Goal: Task Accomplishment & Management: Use online tool/utility

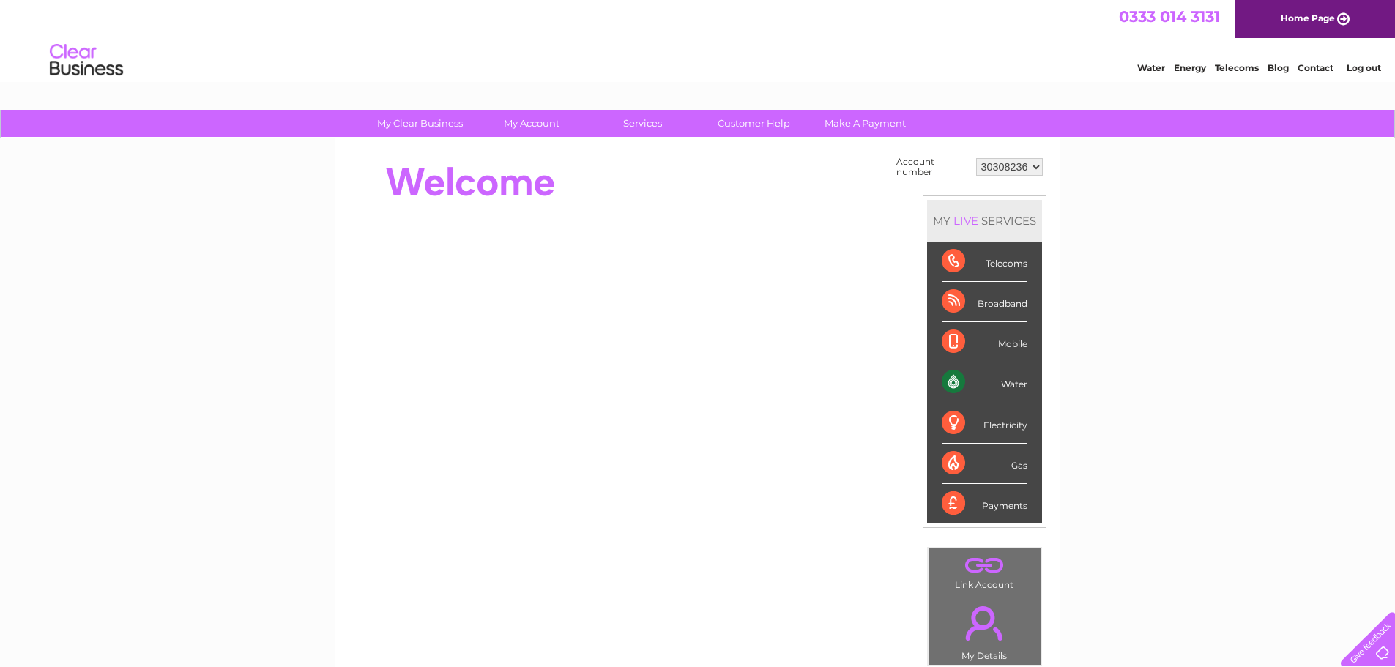
click at [1013, 384] on div "Water" at bounding box center [984, 382] width 86 height 40
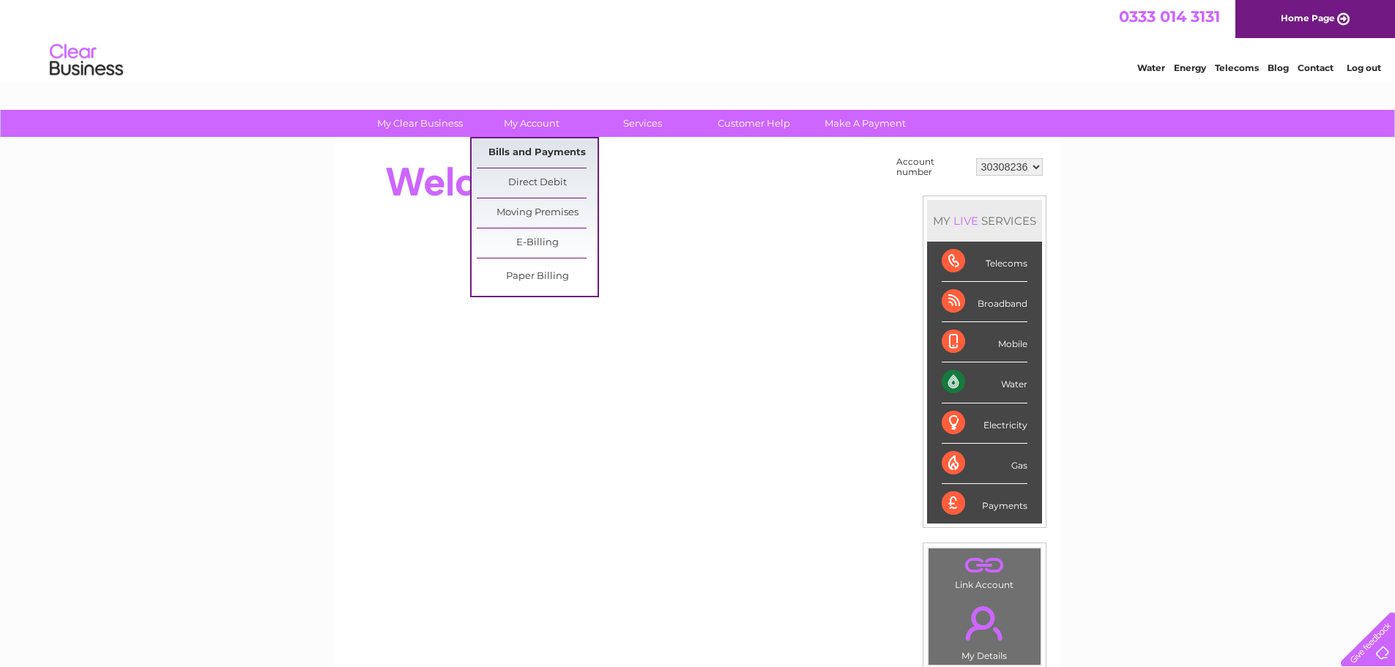
click at [530, 154] on link "Bills and Payments" at bounding box center [537, 152] width 121 height 29
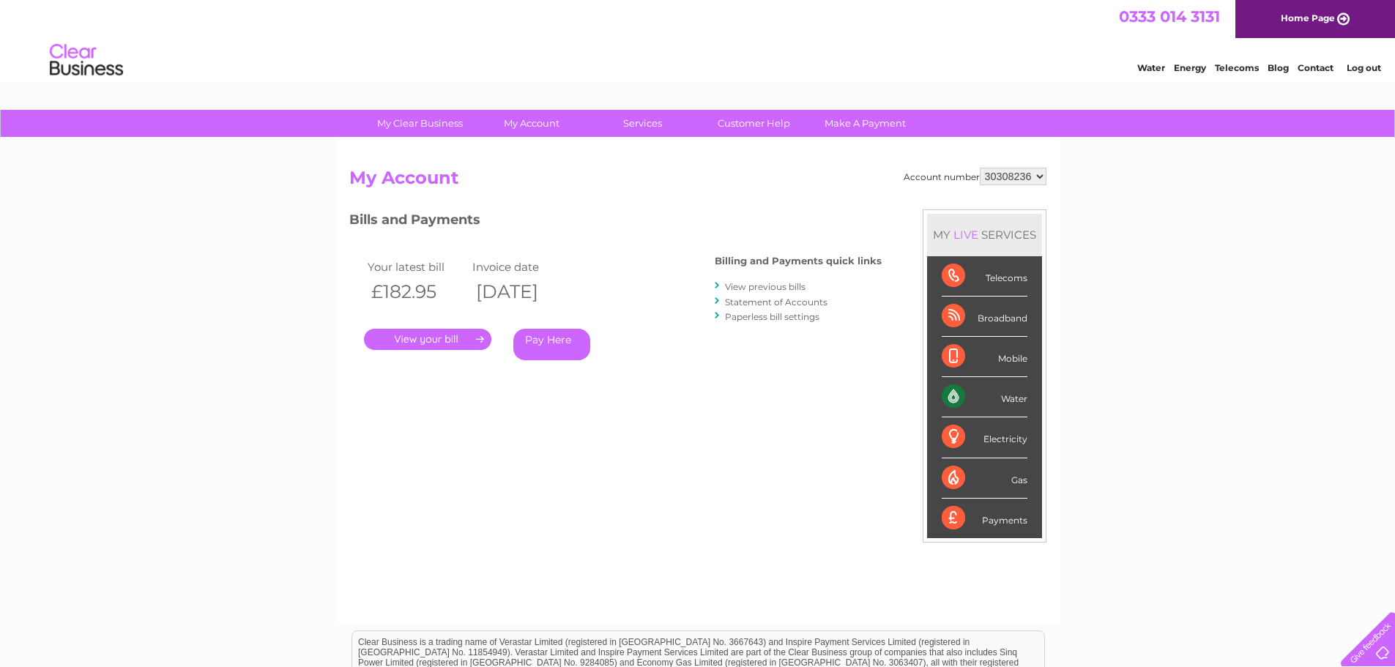
click at [436, 338] on link "." at bounding box center [427, 339] width 127 height 21
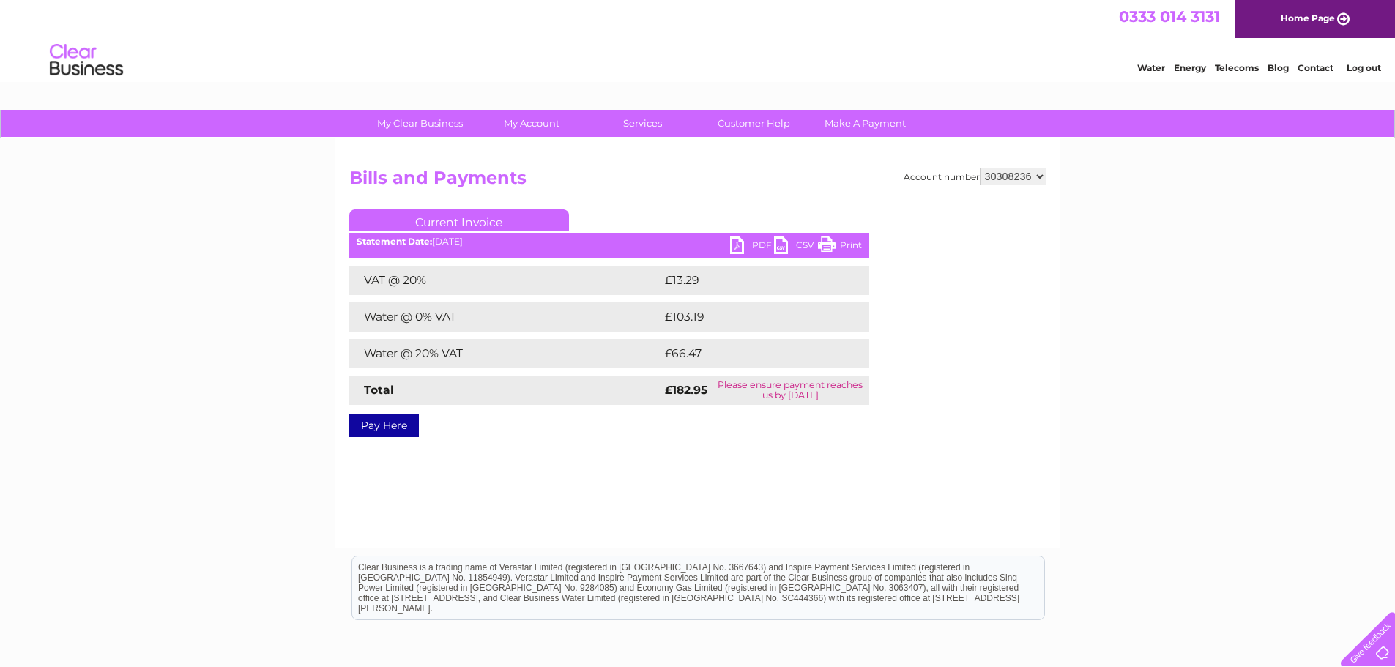
click at [375, 426] on link "Pay Here" at bounding box center [384, 425] width 70 height 23
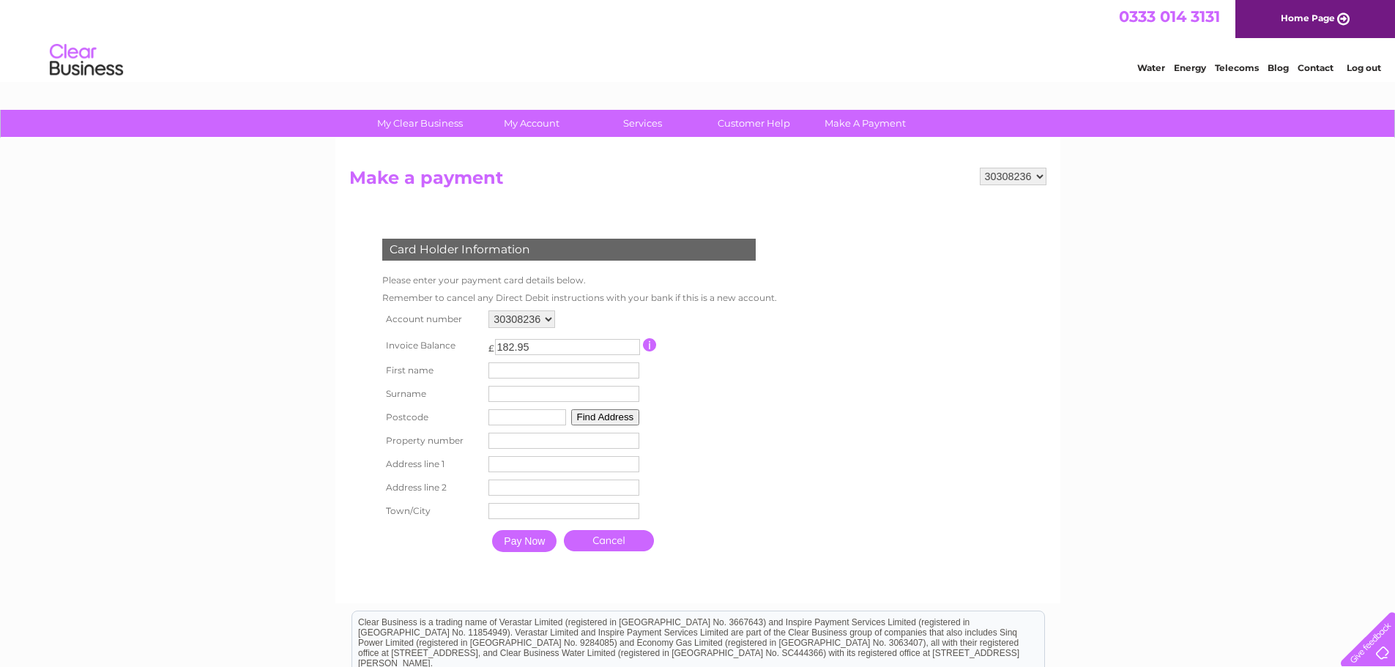
click at [511, 375] on input "text" at bounding box center [563, 370] width 151 height 16
type input "Imran"
type input "Alam"
type input "ig26yq"
type input "29"
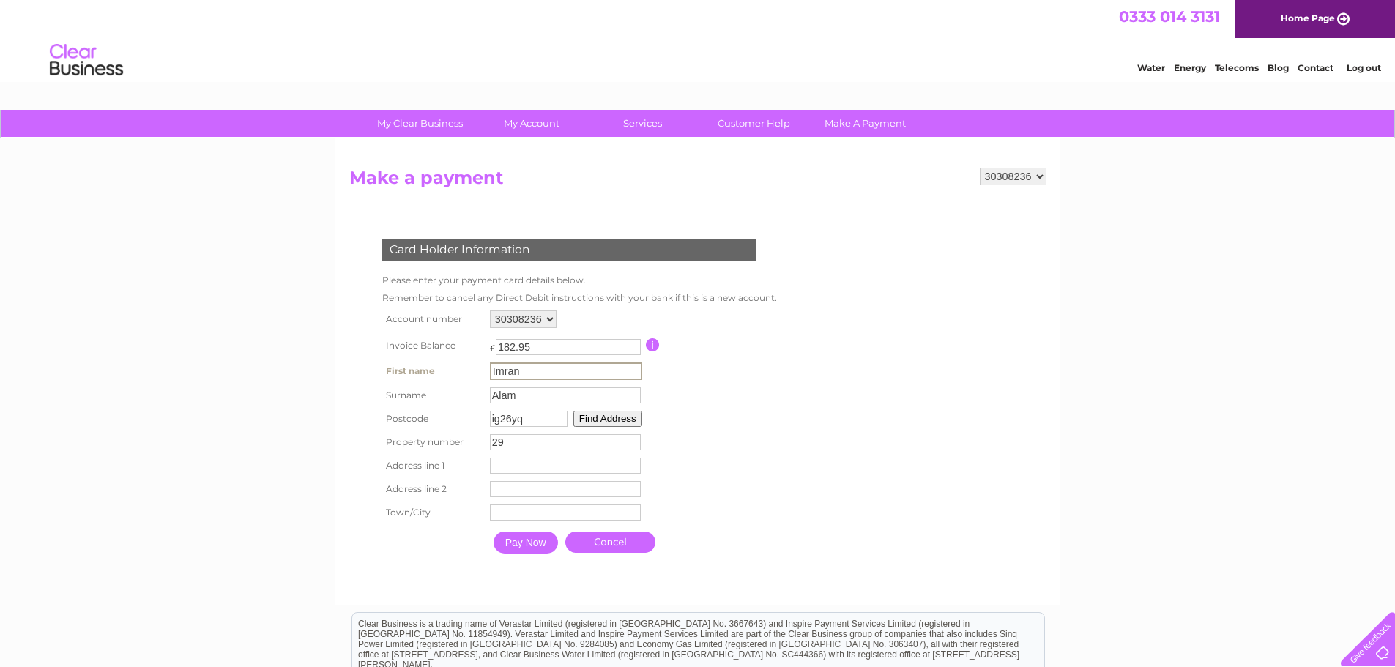
click at [515, 461] on input "text" at bounding box center [565, 466] width 151 height 16
type input "29 Kenwood Gardens"
type input "London"
click at [531, 544] on input "Pay Now" at bounding box center [524, 541] width 64 height 22
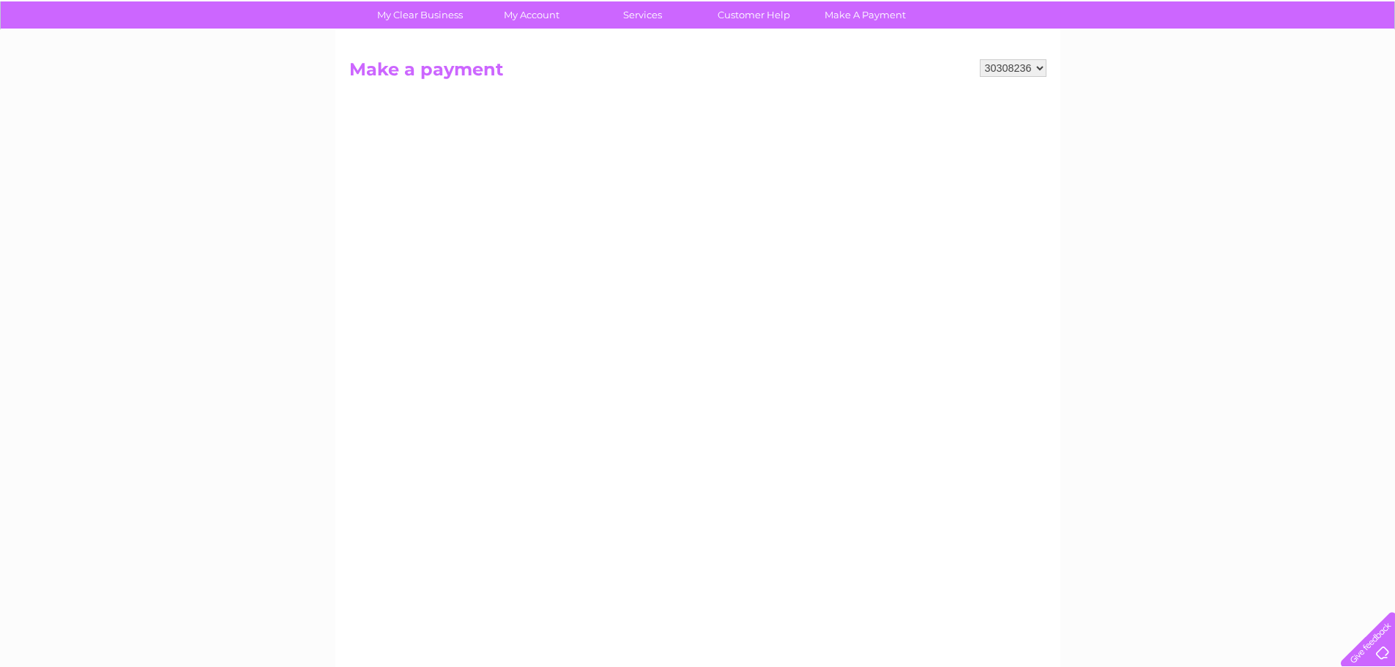
scroll to position [73, 0]
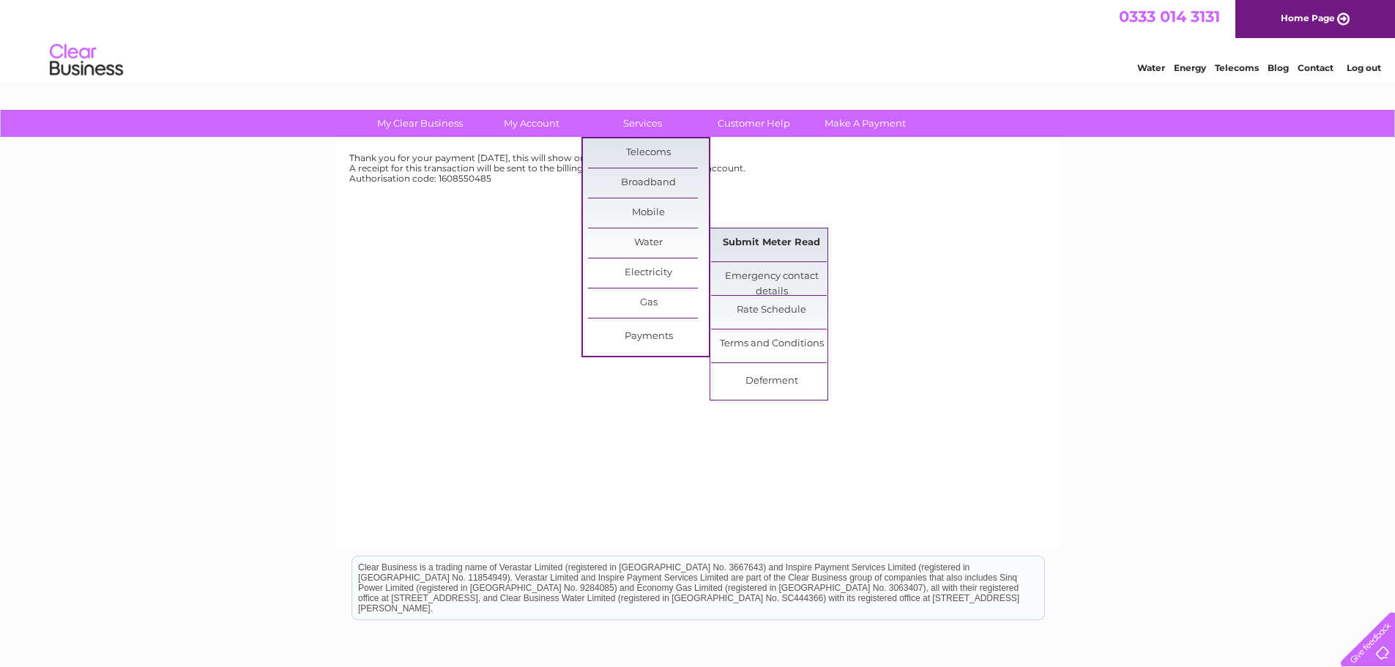
click at [741, 247] on link "Submit Meter Read" at bounding box center [771, 242] width 121 height 29
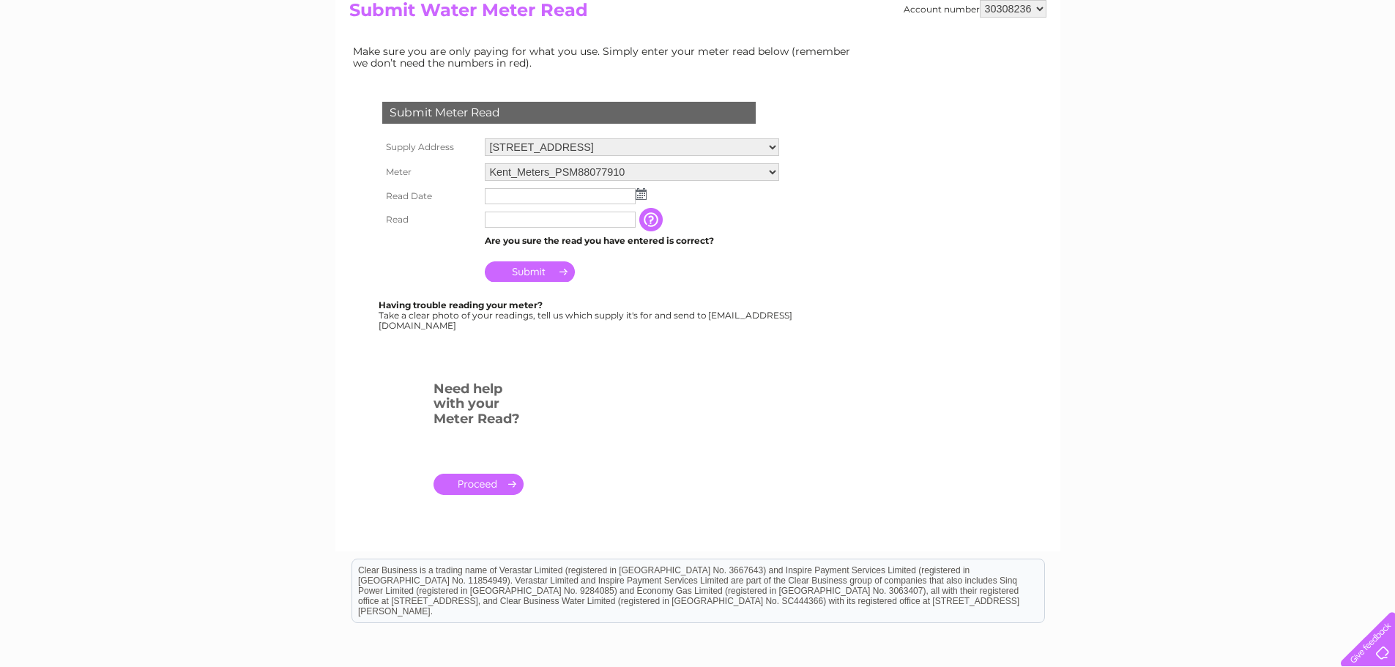
scroll to position [177, 0]
click at [567, 174] on select "Kent_Meters_PSM88077910" at bounding box center [632, 173] width 294 height 19
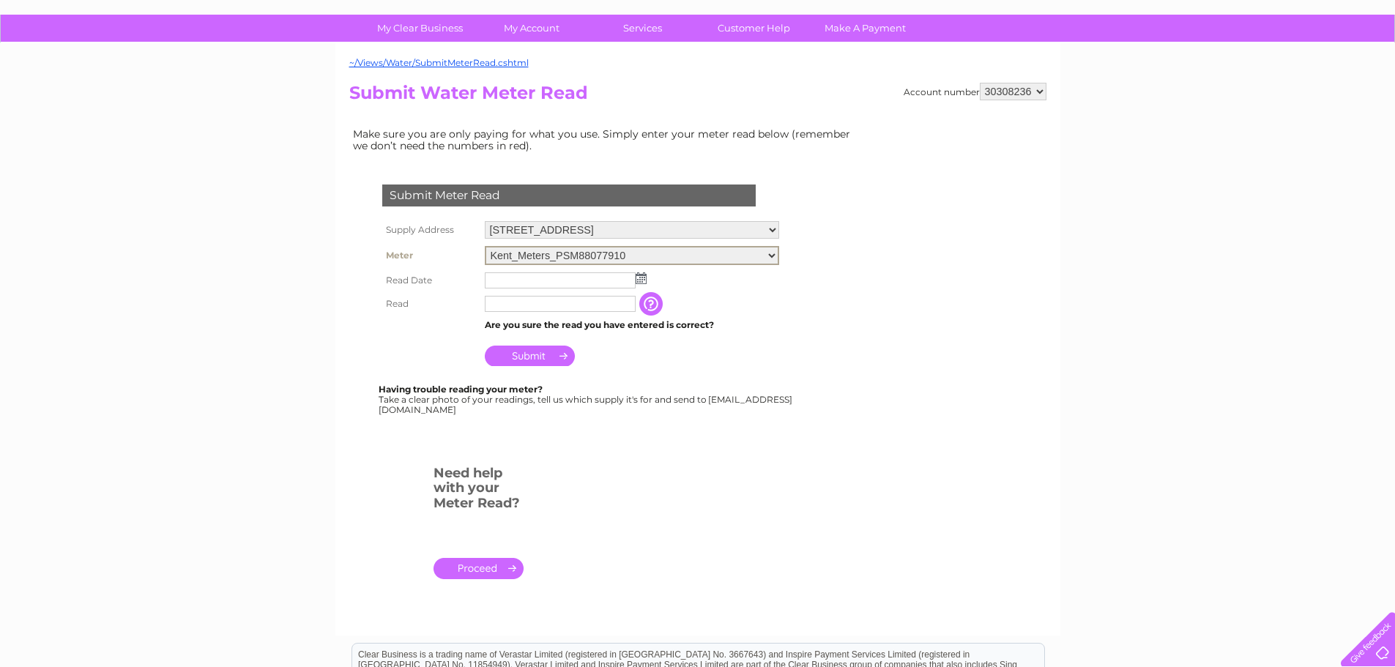
scroll to position [0, 0]
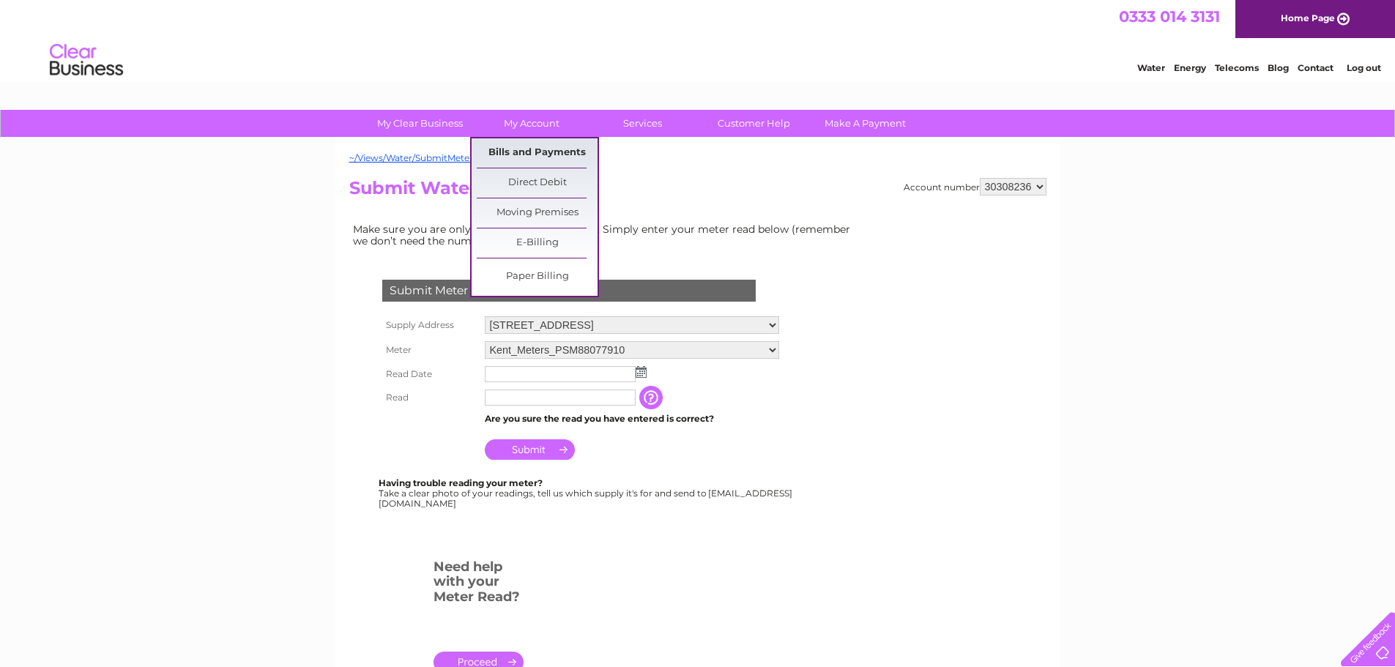
click at [526, 154] on link "Bills and Payments" at bounding box center [537, 152] width 121 height 29
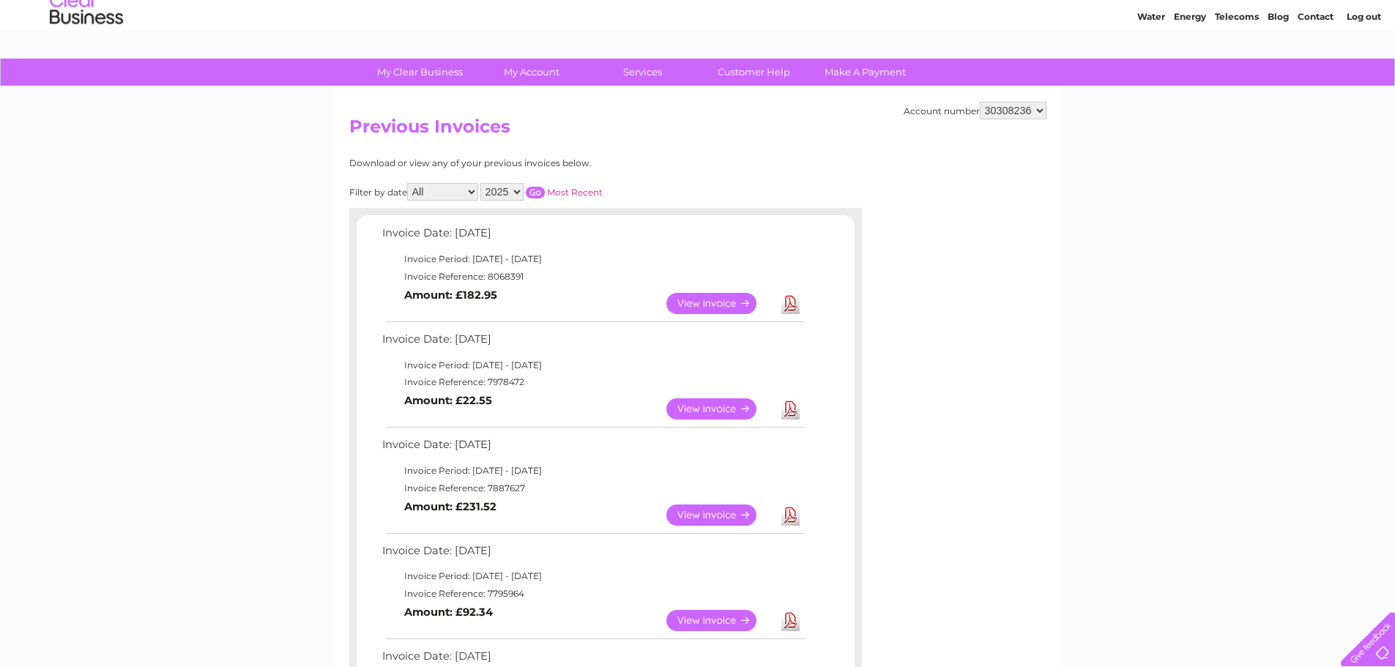
scroll to position [73, 0]
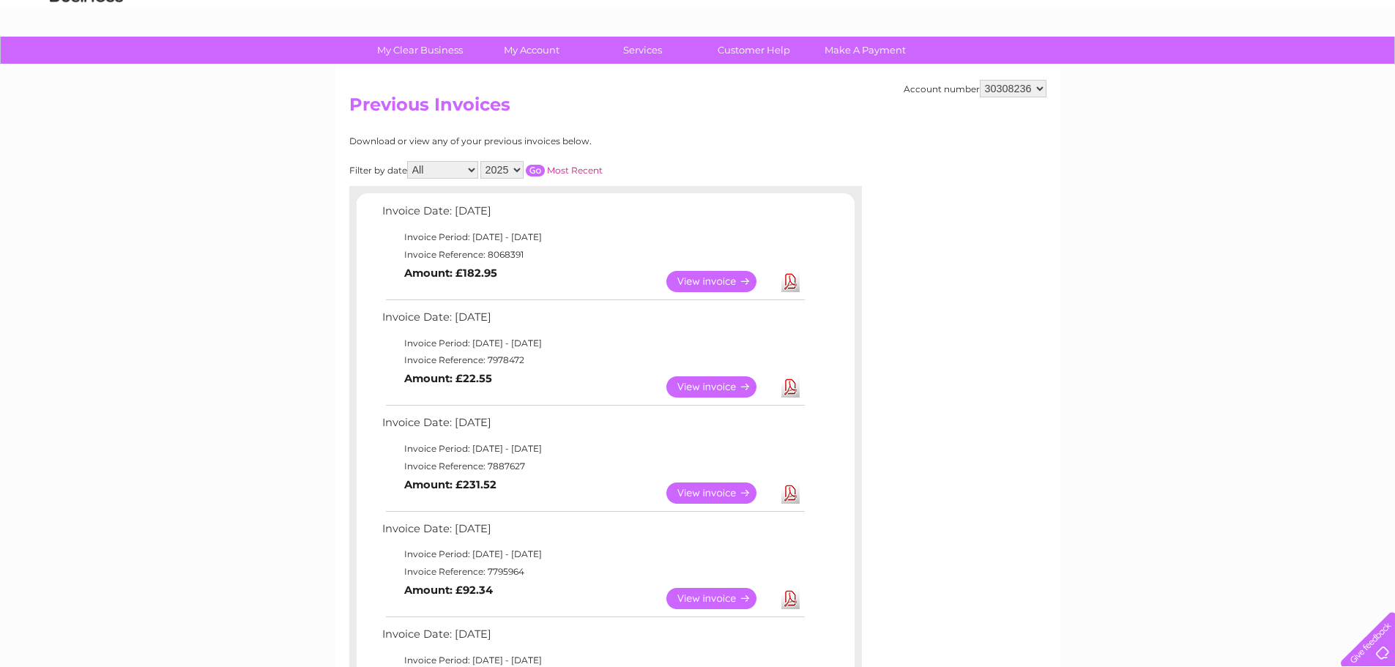
click at [708, 389] on link "View" at bounding box center [720, 386] width 108 height 21
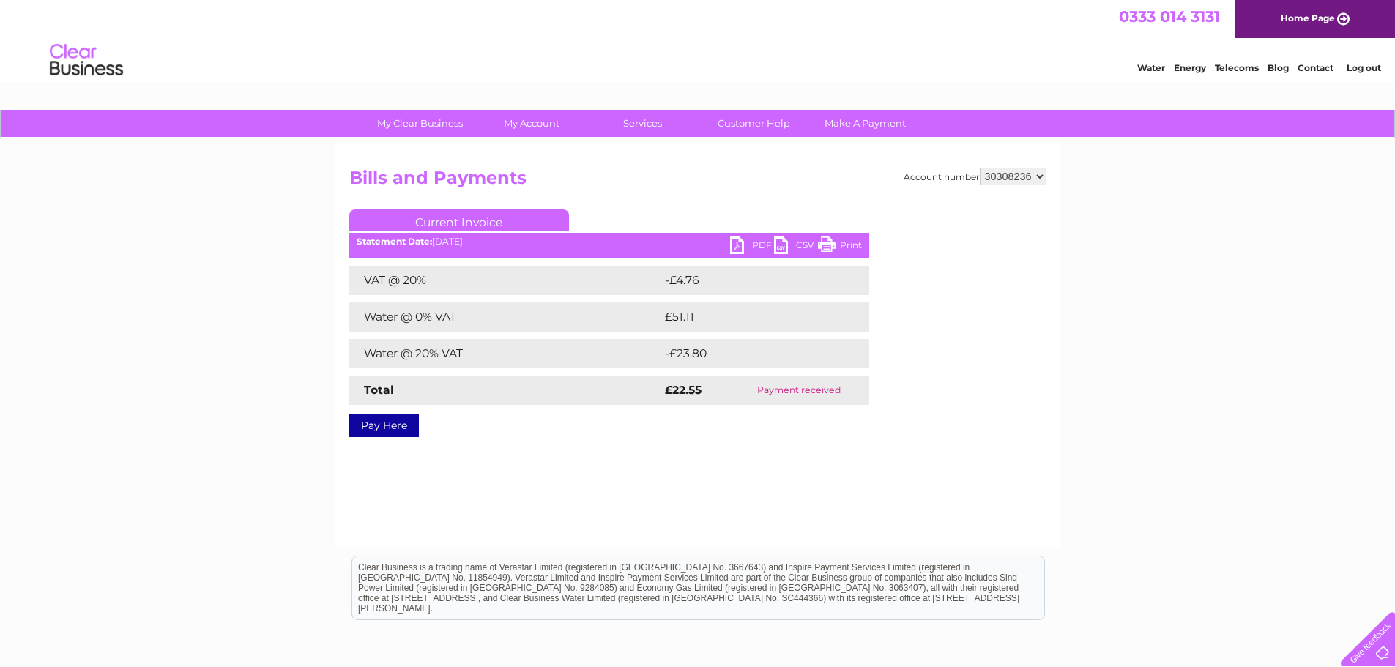
click at [758, 244] on link "PDF" at bounding box center [752, 246] width 44 height 21
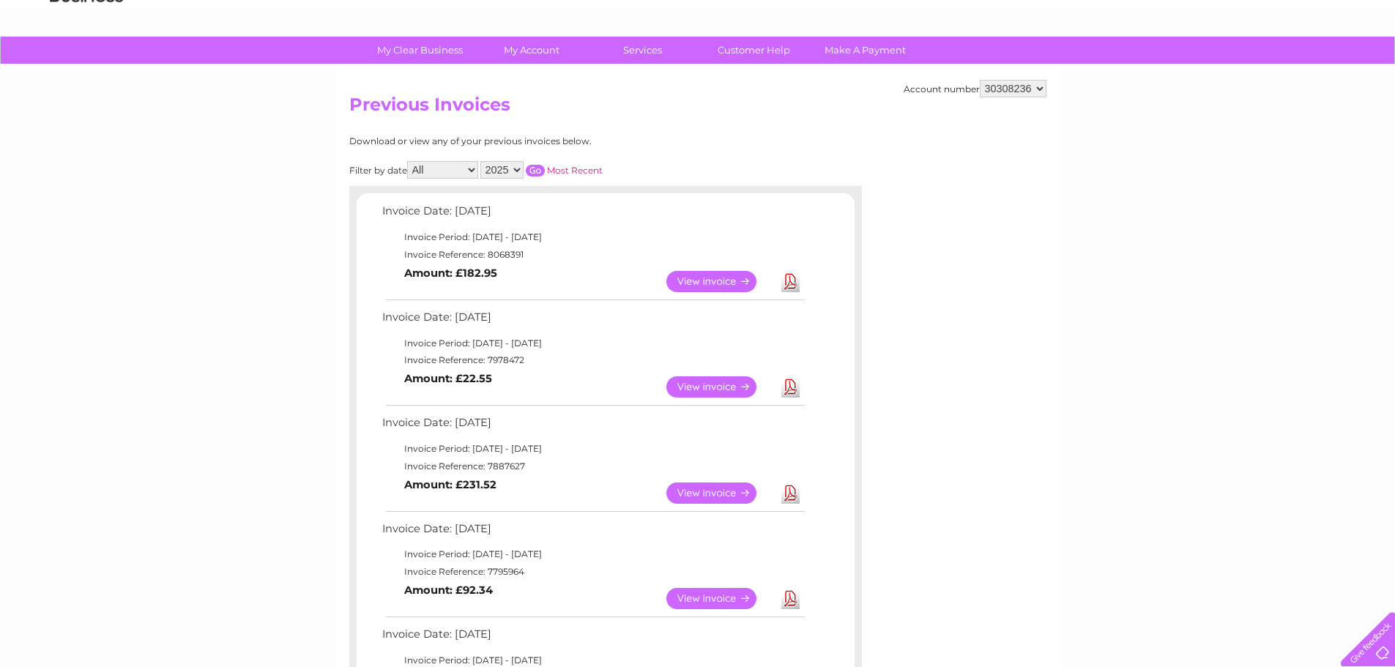
click at [730, 282] on link "View" at bounding box center [720, 281] width 108 height 21
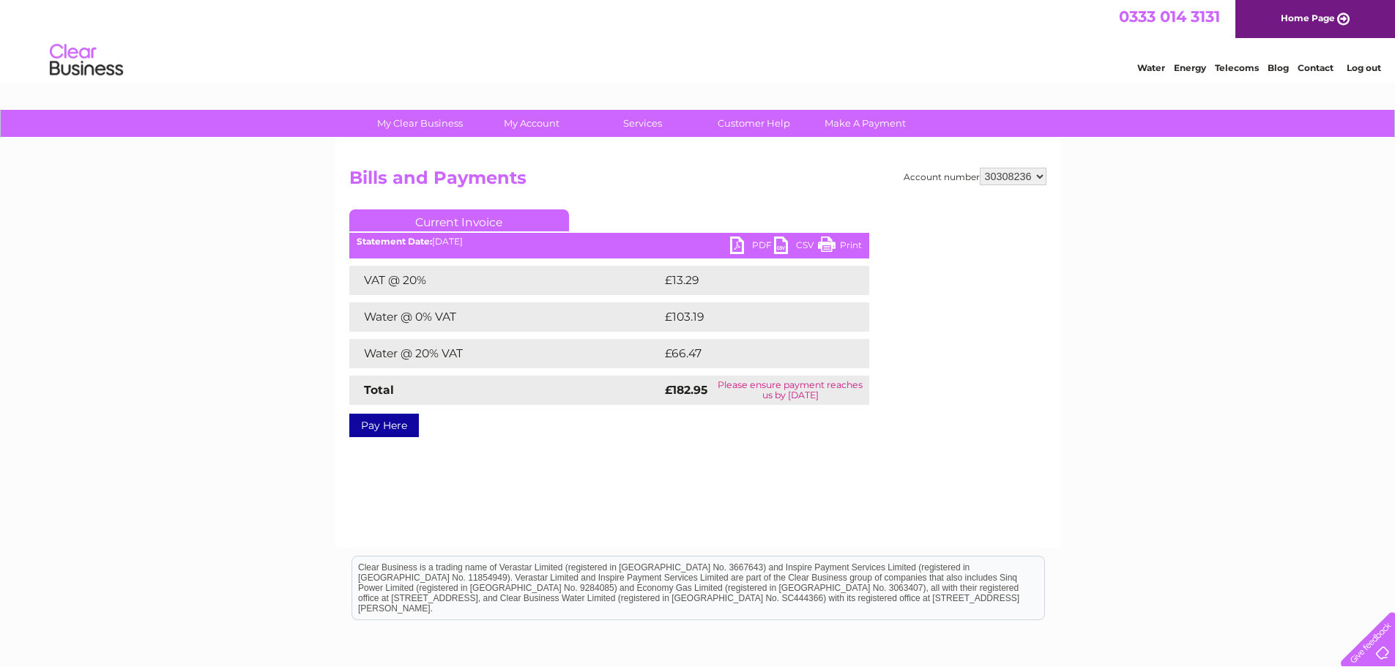
click at [761, 244] on link "PDF" at bounding box center [752, 246] width 44 height 21
click at [756, 241] on link "PDF" at bounding box center [752, 246] width 44 height 21
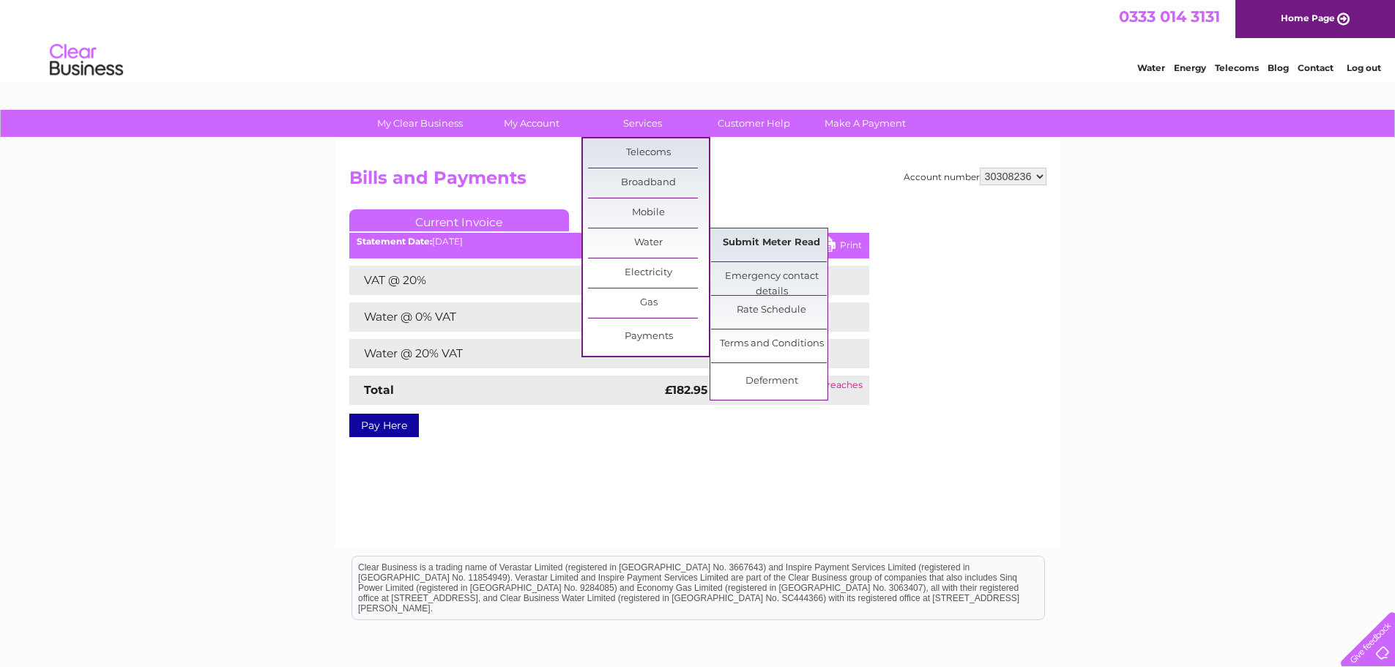
click at [750, 242] on link "Submit Meter Read" at bounding box center [771, 242] width 121 height 29
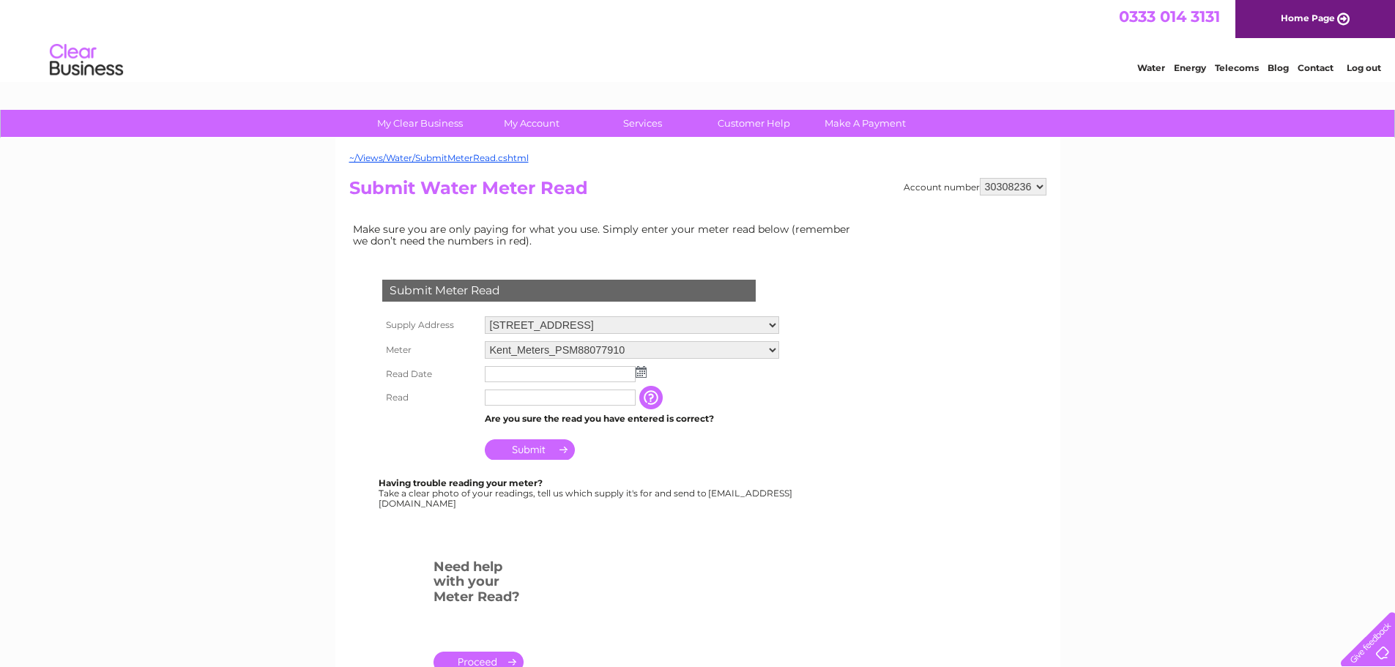
click at [506, 377] on input "text" at bounding box center [560, 374] width 151 height 16
click at [575, 373] on input "text" at bounding box center [561, 375] width 152 height 18
click at [643, 376] on img at bounding box center [642, 373] width 11 height 12
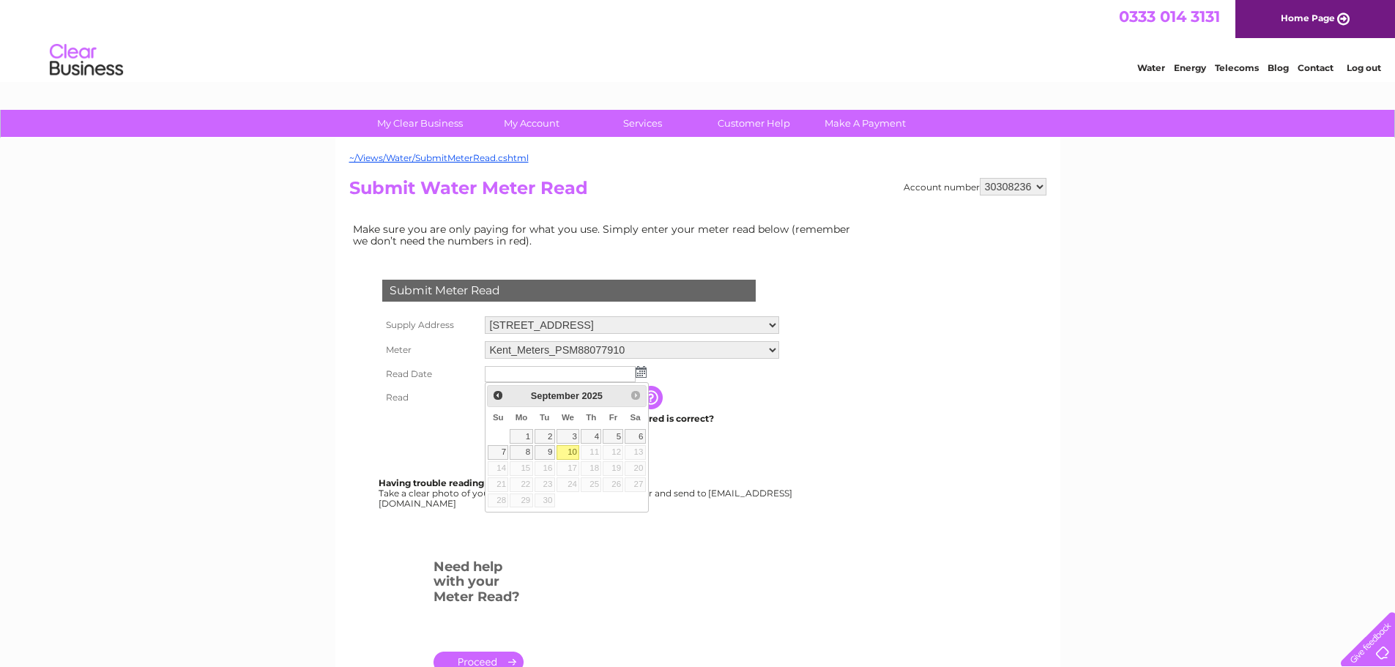
click at [573, 452] on link "10" at bounding box center [567, 452] width 23 height 15
type input "2025/09/10"
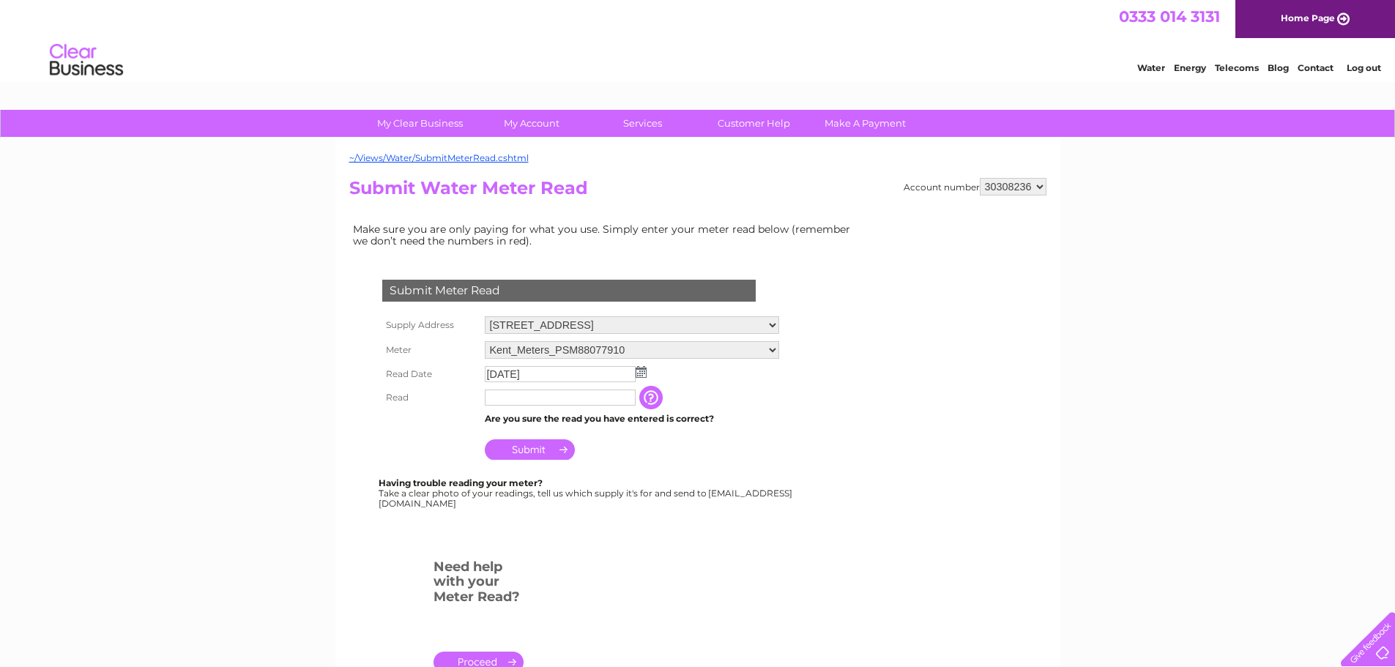
click at [520, 401] on input "text" at bounding box center [560, 397] width 151 height 16
type input "40470"
click at [526, 452] on input "Submit" at bounding box center [530, 449] width 90 height 20
